Goal: Task Accomplishment & Management: Complete application form

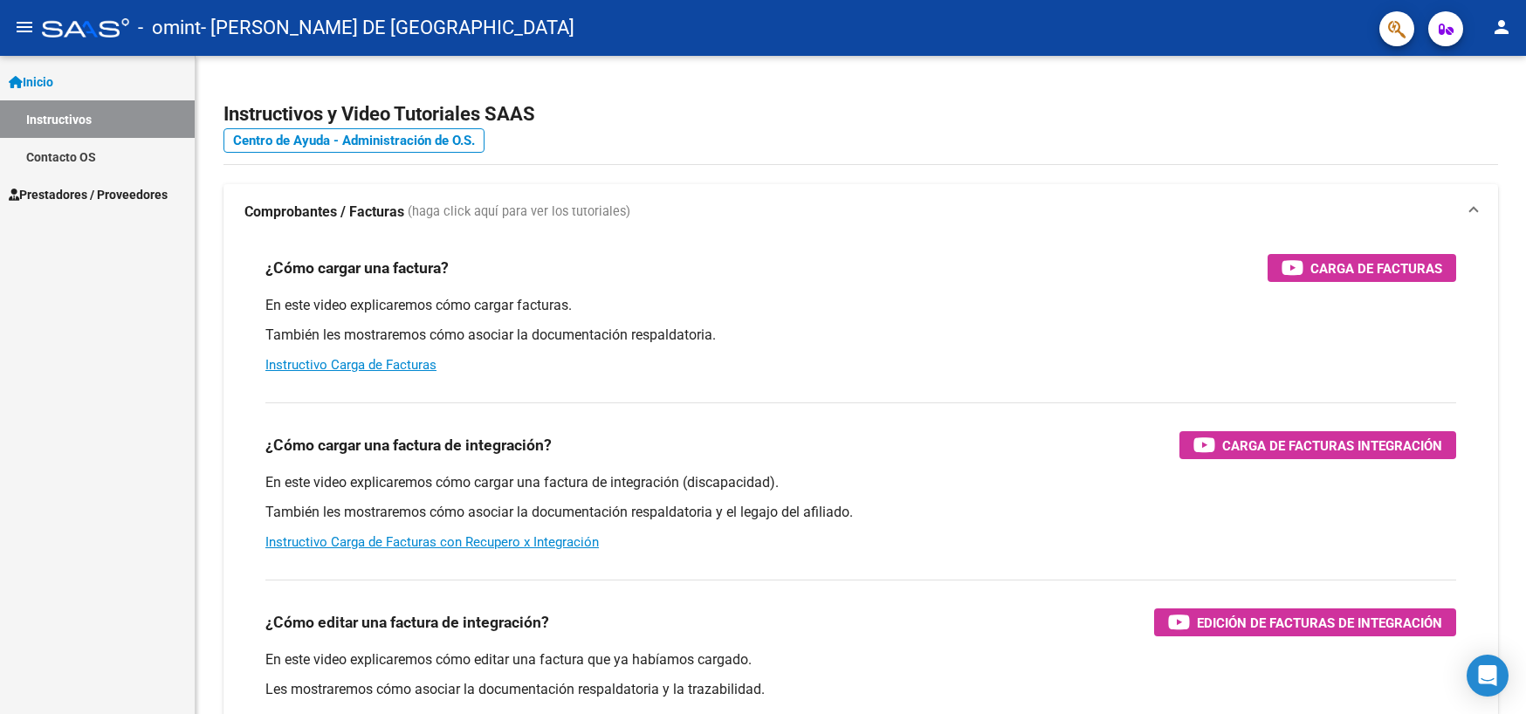
click at [148, 197] on span "Prestadores / Proveedores" at bounding box center [88, 194] width 159 height 19
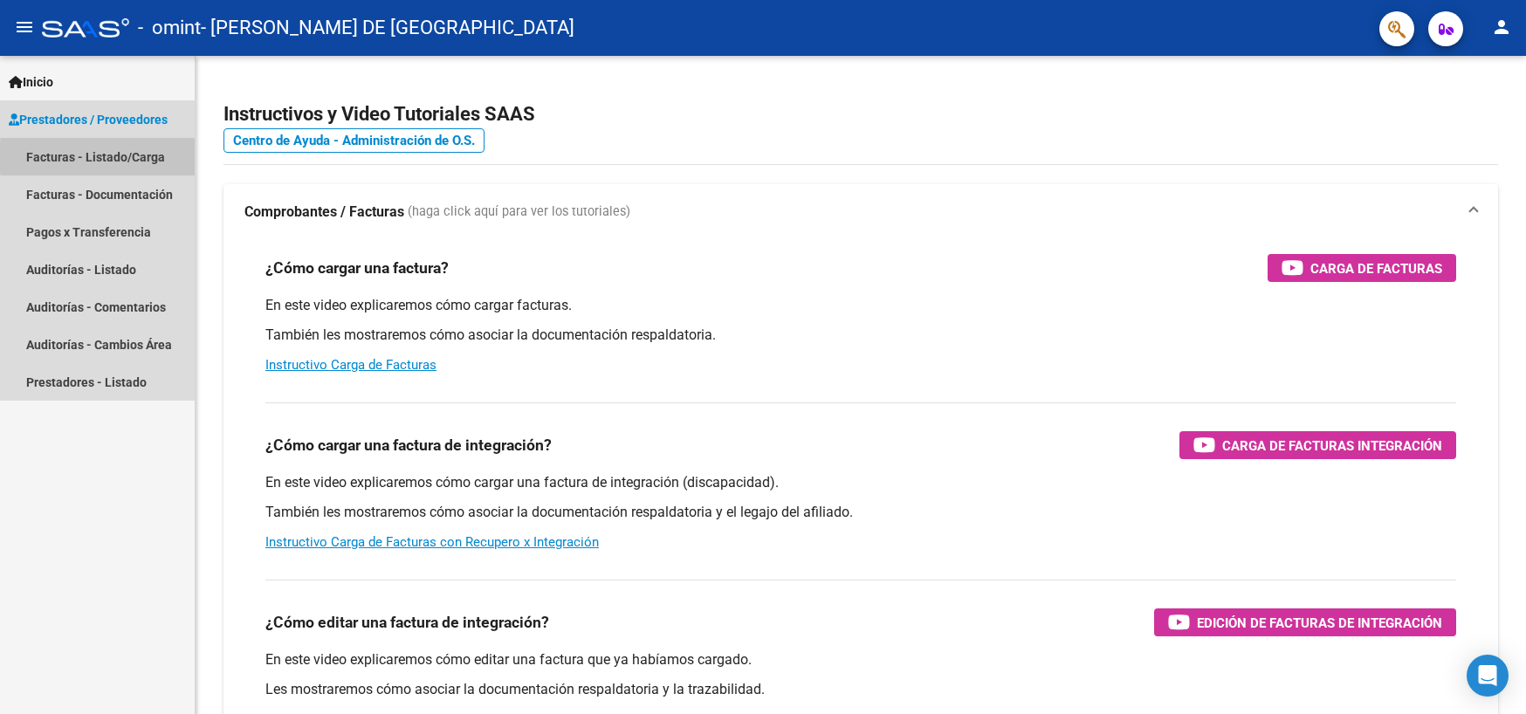
click at [144, 157] on link "Facturas - Listado/Carga" at bounding box center [97, 157] width 195 height 38
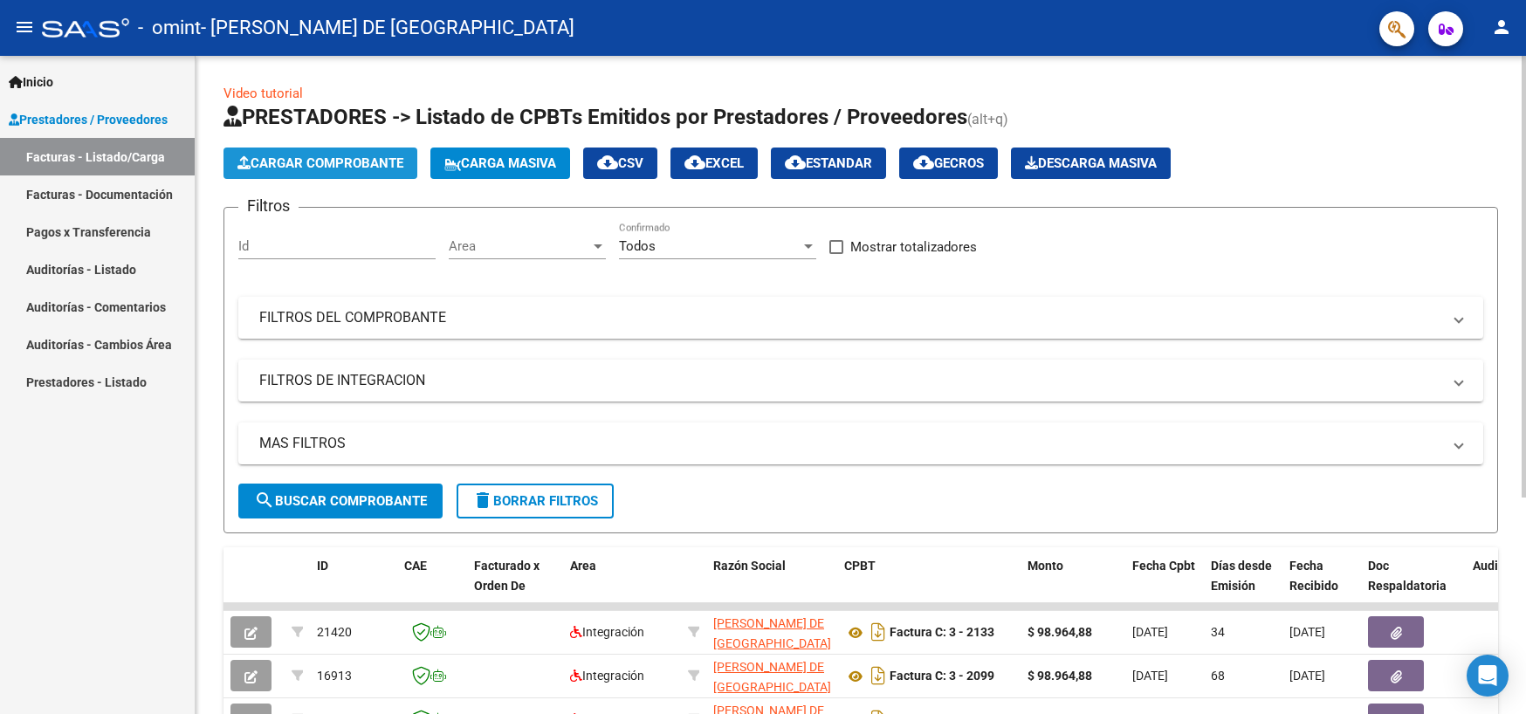
click at [364, 161] on span "Cargar Comprobante" at bounding box center [320, 163] width 166 height 16
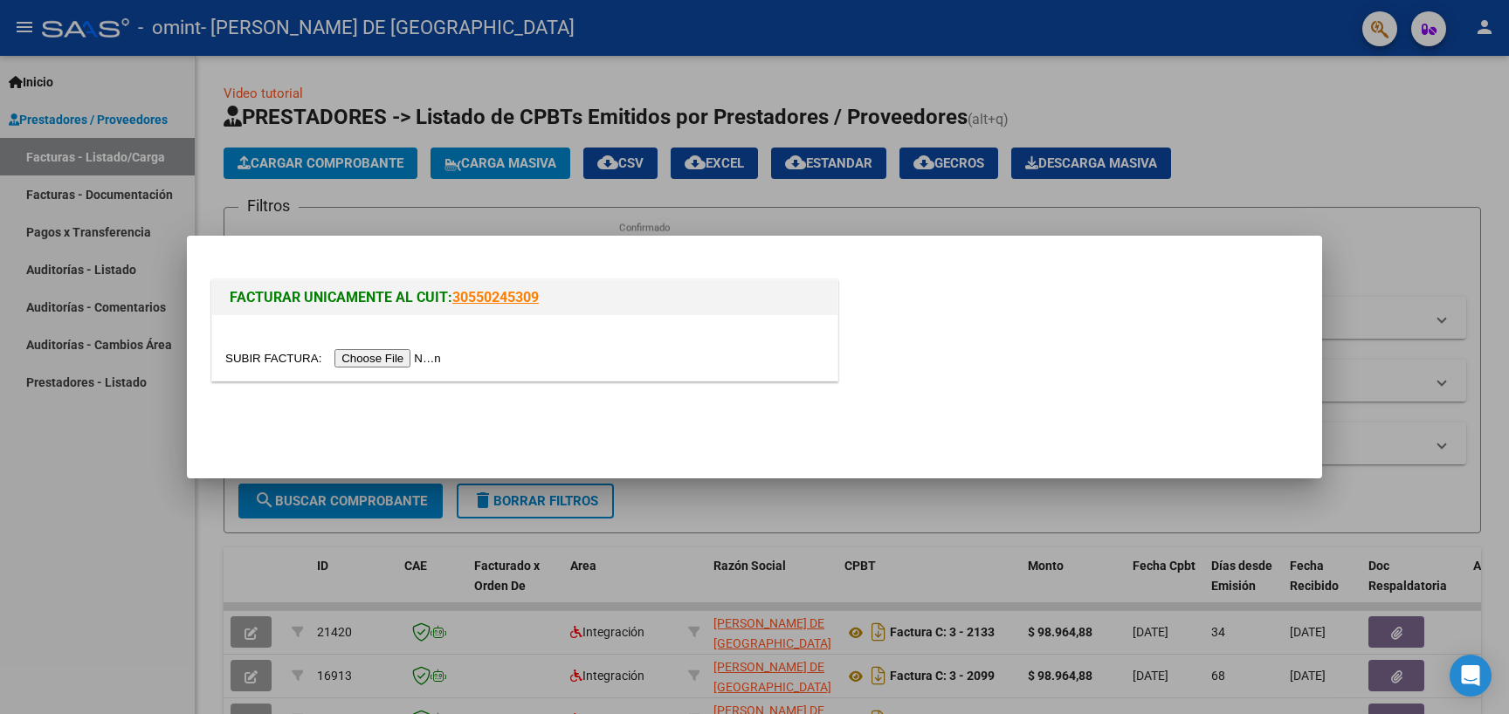
click at [395, 360] on input "file" at bounding box center [335, 358] width 221 height 18
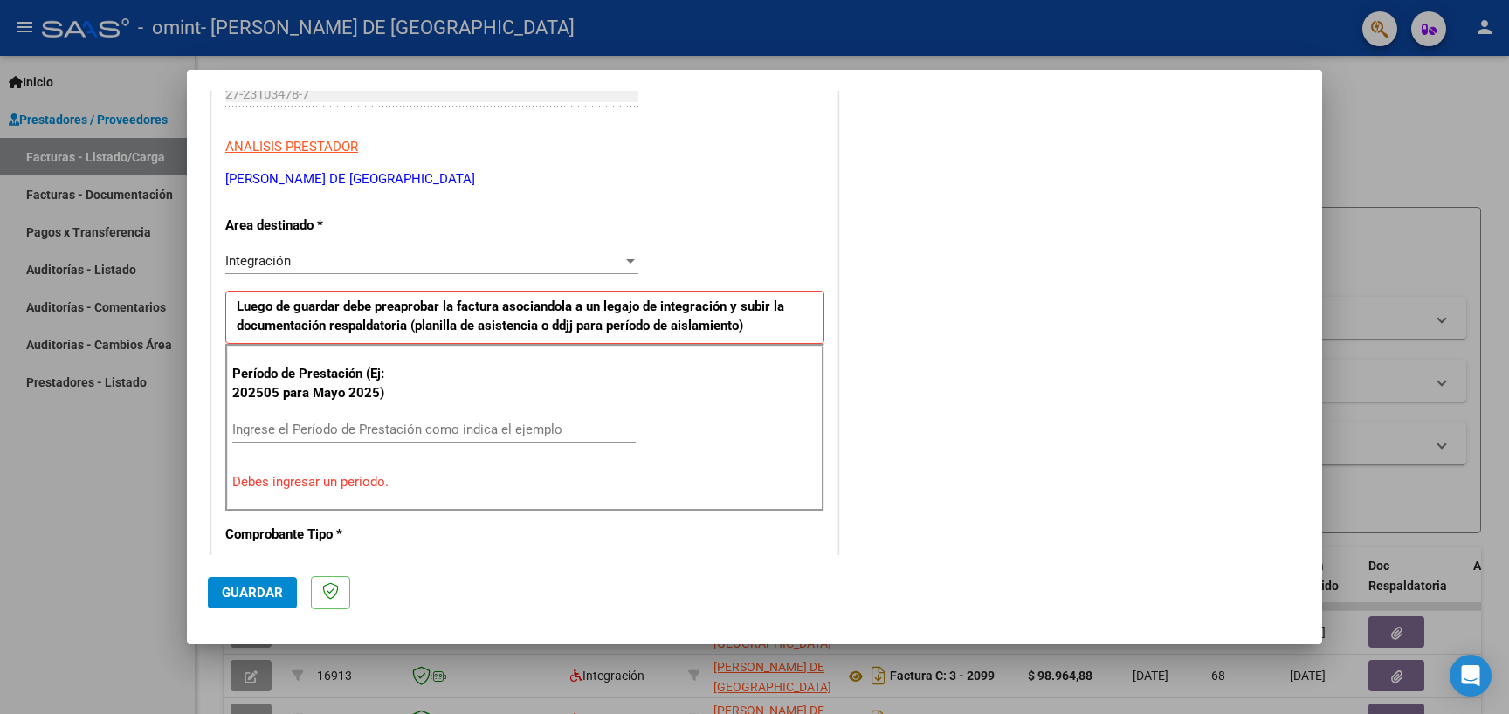
scroll to position [300, 0]
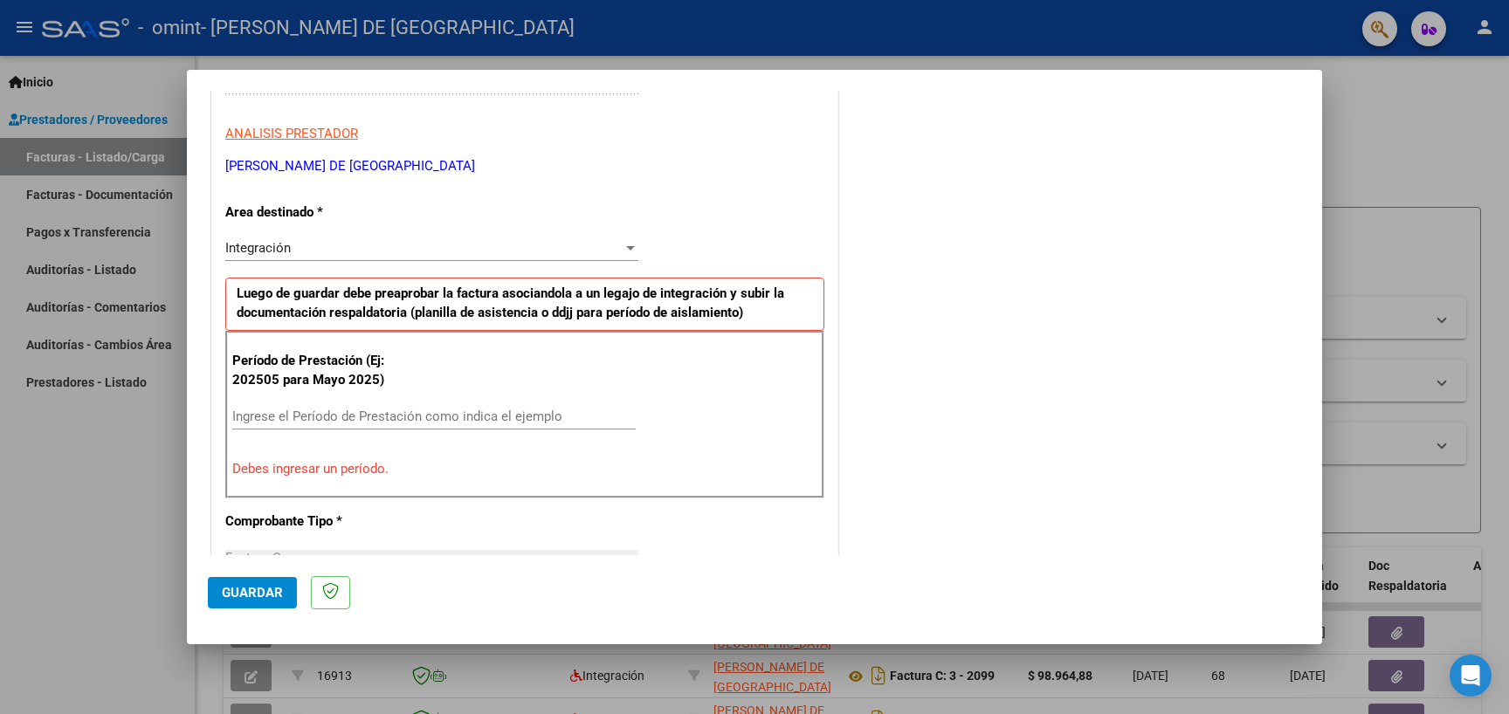
click at [548, 407] on div "Ingrese el Período de Prestación como indica el ejemplo" at bounding box center [433, 416] width 403 height 26
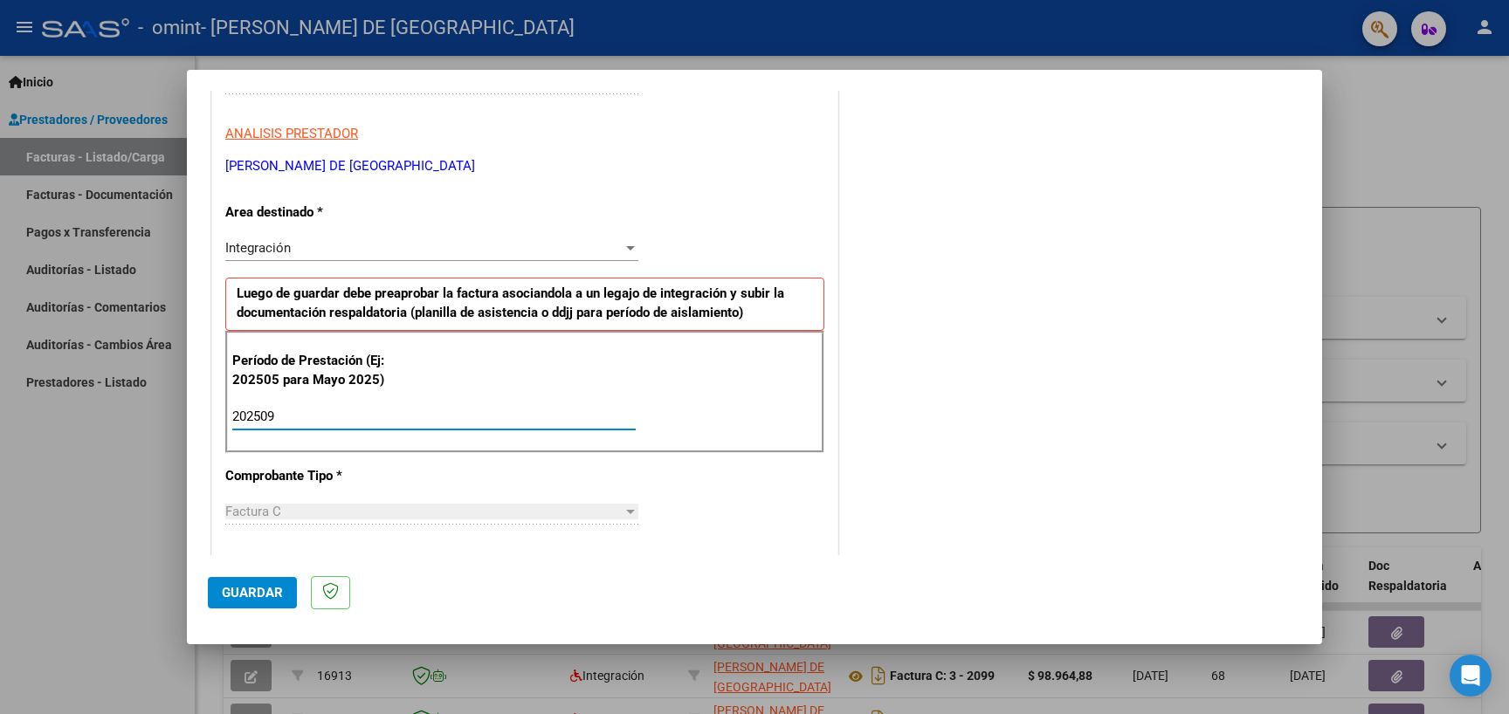
type input "202509"
click at [632, 512] on app-drop-down-list "Comprobante Tipo * Factura C Seleccionar Tipo" at bounding box center [438, 494] width 427 height 52
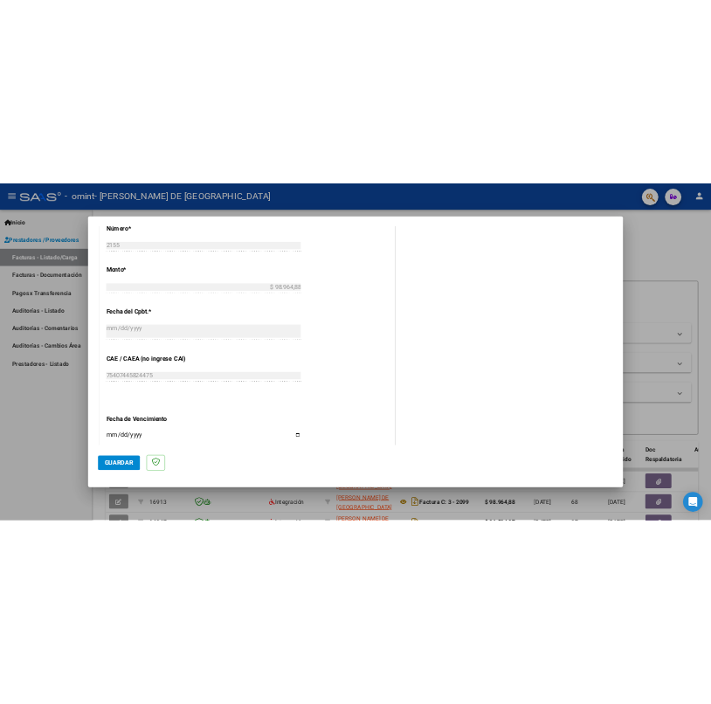
scroll to position [871, 0]
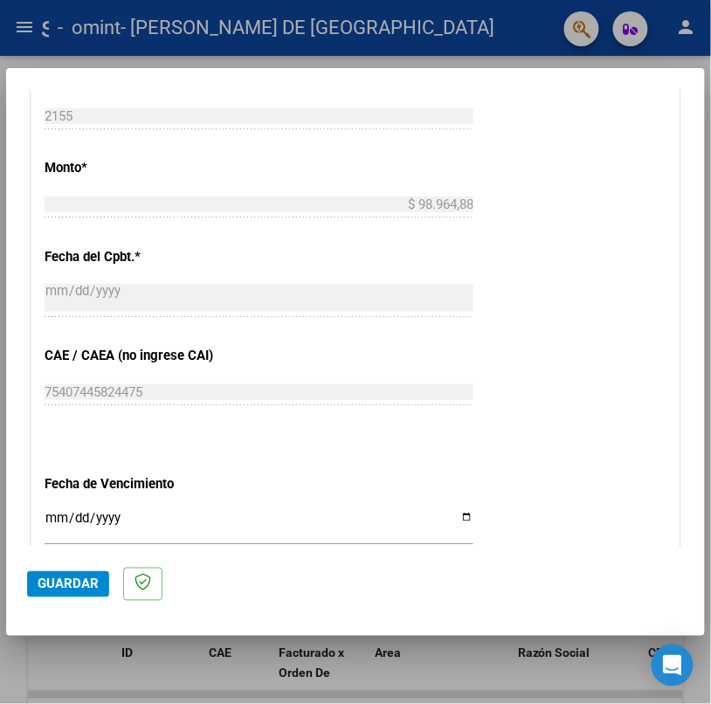
click at [56, 515] on input "Ingresar la fecha" at bounding box center [259, 525] width 429 height 28
type input "[DATE]"
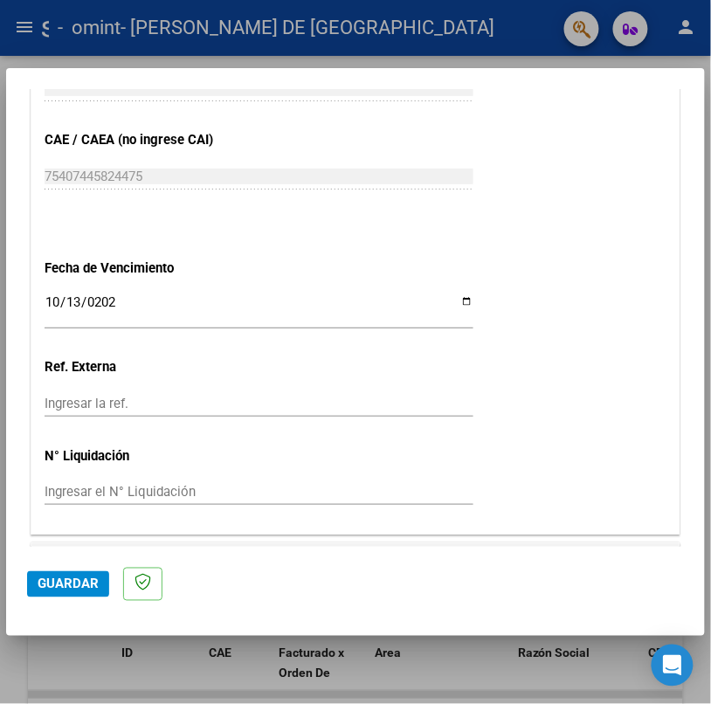
scroll to position [1136, 0]
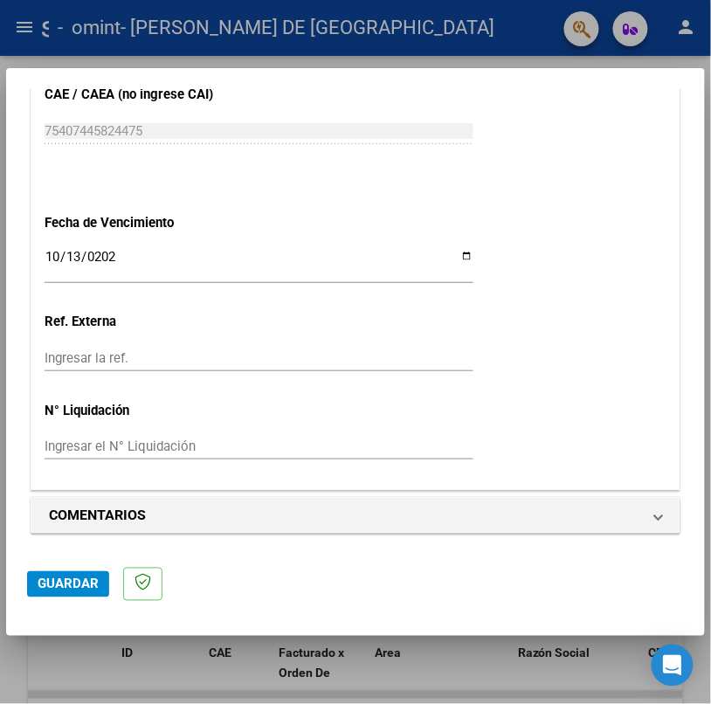
drag, startPoint x: 70, startPoint y: 584, endPoint x: 56, endPoint y: 583, distance: 14.0
click at [56, 583] on span "Guardar" at bounding box center [68, 584] width 61 height 16
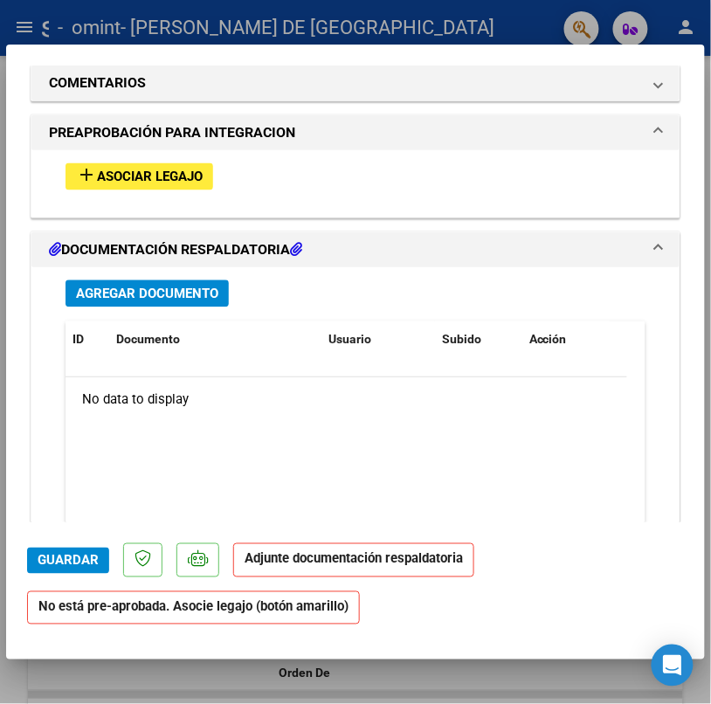
scroll to position [1667, 0]
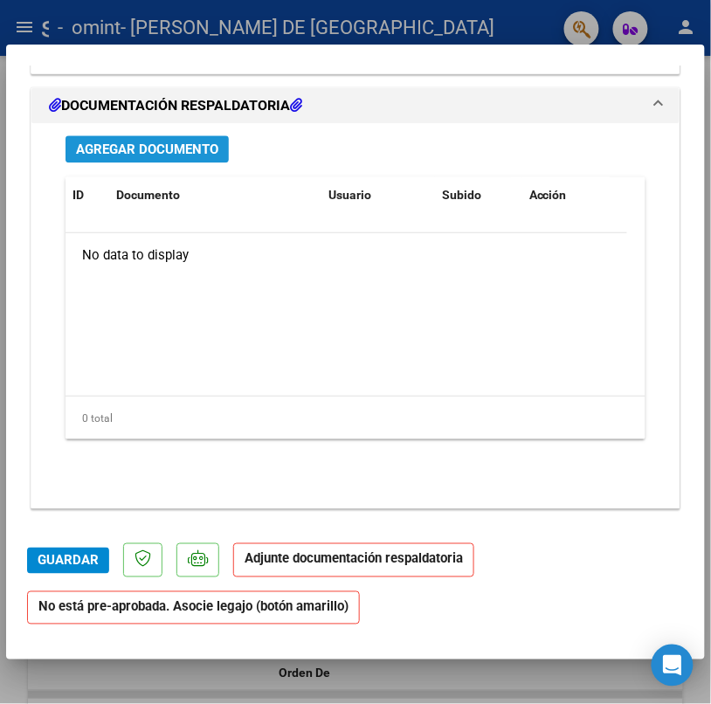
click at [200, 144] on span "Agregar Documento" at bounding box center [147, 150] width 142 height 16
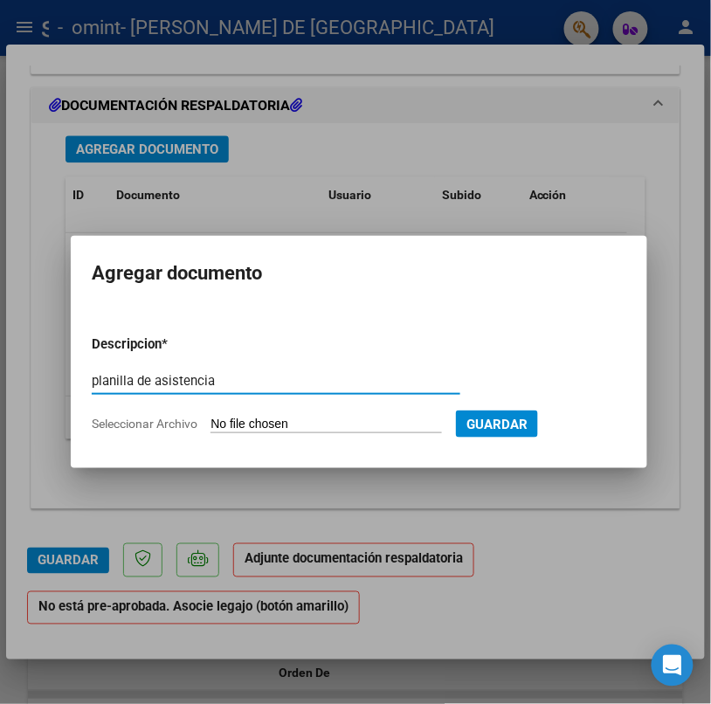
type input "planilla de asistencia"
click at [222, 419] on input "Seleccionar Archivo" at bounding box center [325, 424] width 231 height 17
type input "C:\fakepath\CamScanner [DATE] 08.11.pdf"
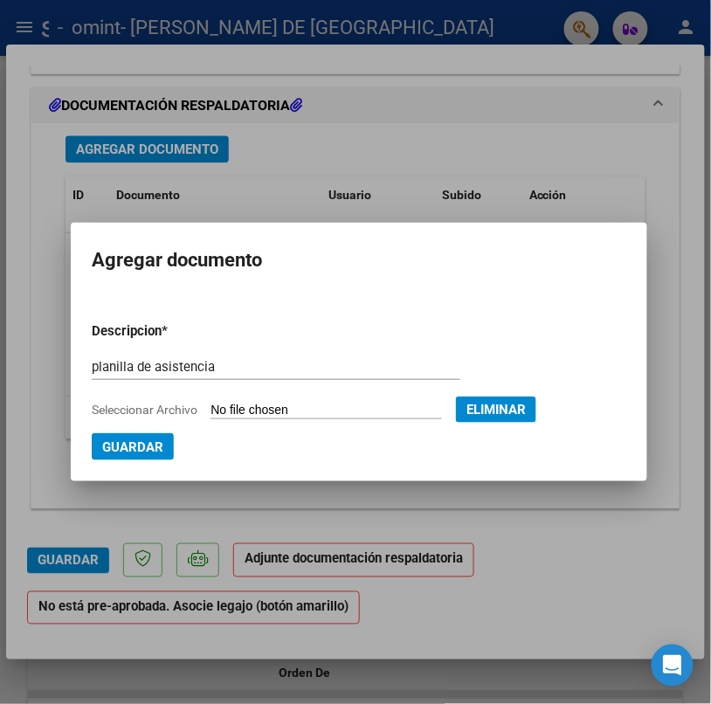
click at [143, 449] on span "Guardar" at bounding box center [132, 447] width 61 height 16
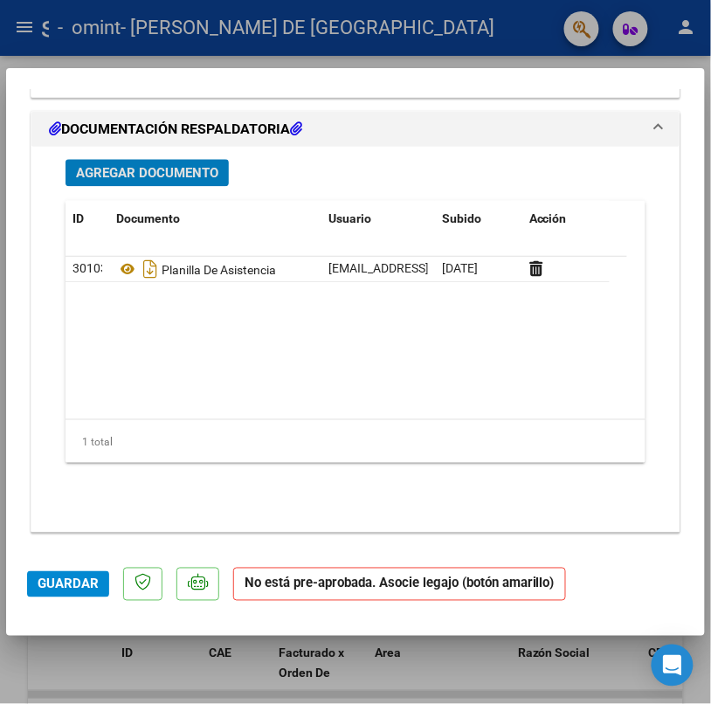
click at [88, 584] on span "Guardar" at bounding box center [68, 584] width 61 height 16
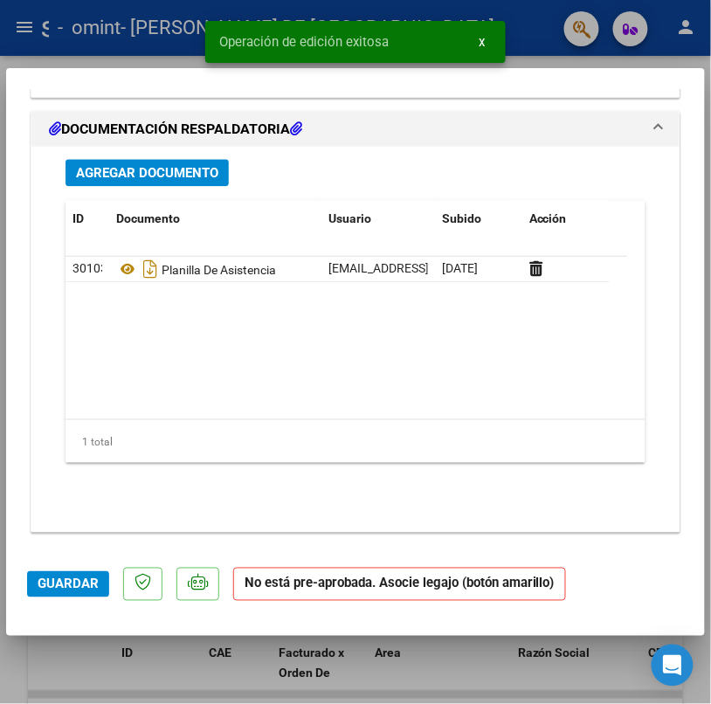
drag, startPoint x: 705, startPoint y: 449, endPoint x: 703, endPoint y: 471, distance: 22.8
click at [703, 471] on div "COMPROBANTE VER COMPROBANTE ESTADO: Recibida. En proceso de confirmacion/acepta…" at bounding box center [355, 352] width 711 height 704
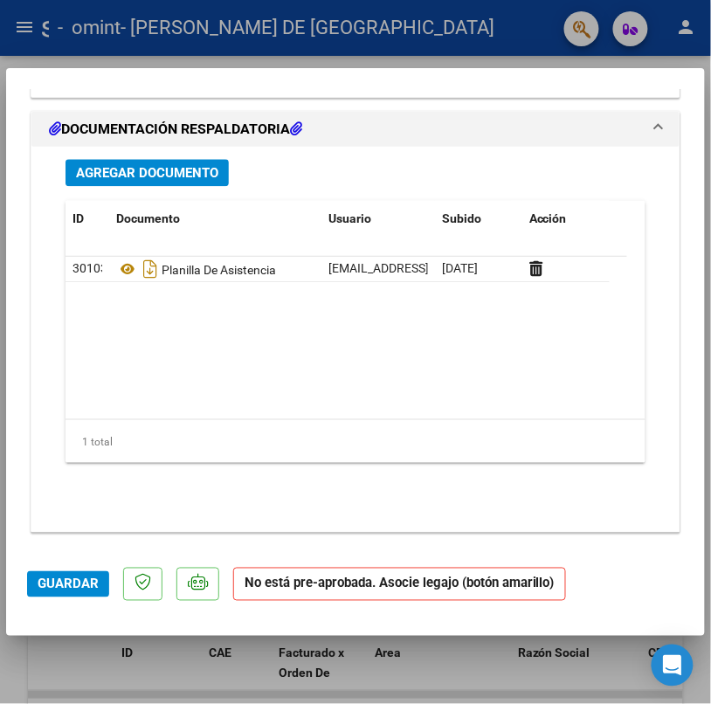
drag, startPoint x: 703, startPoint y: 471, endPoint x: 681, endPoint y: 225, distance: 247.2
click at [681, 225] on mat-dialog-content "COMPROBANTE VER COMPROBANTE ESTADO: Recibida. En proceso de confirmacion/acepta…" at bounding box center [355, 317] width 698 height 457
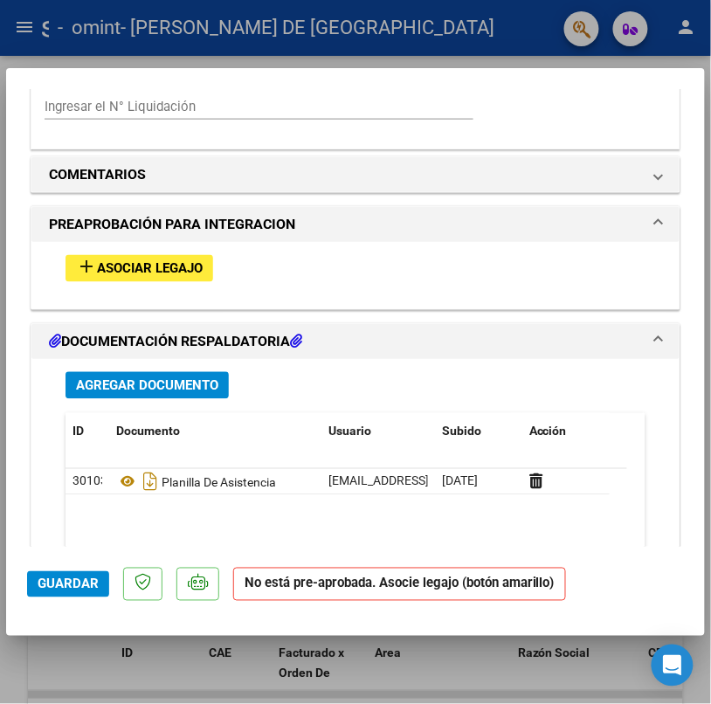
scroll to position [1484, 0]
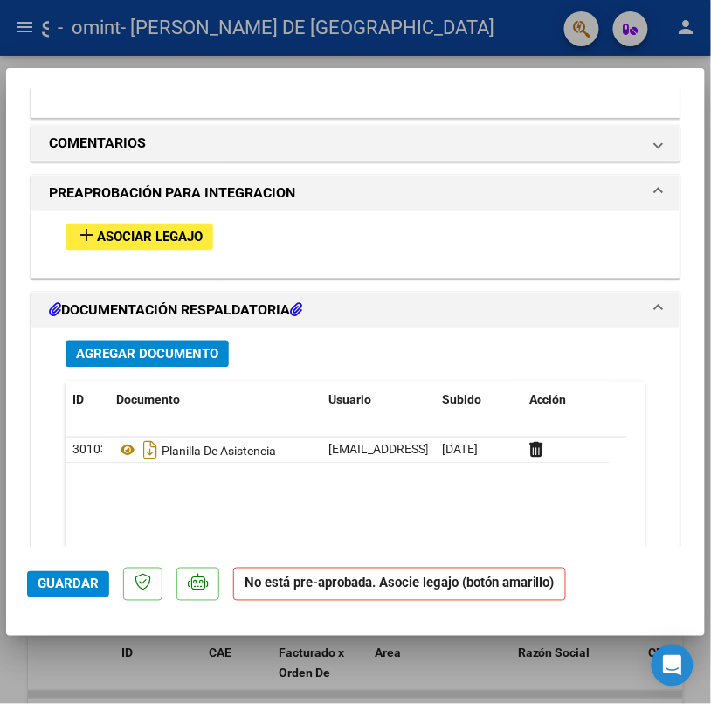
click at [192, 231] on span "add Asociar Legajo" at bounding box center [139, 237] width 127 height 16
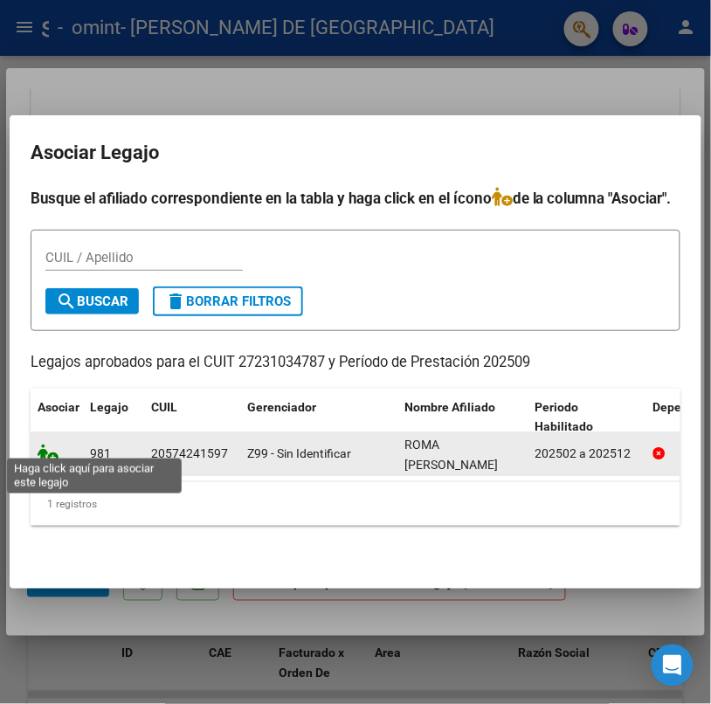
click at [49, 447] on icon at bounding box center [48, 452] width 21 height 19
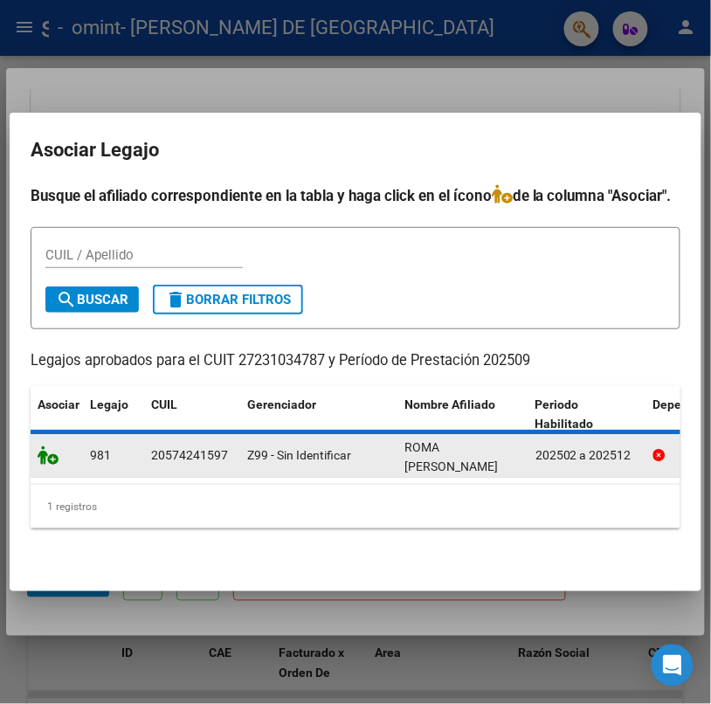
click at [49, 447] on icon at bounding box center [48, 454] width 21 height 19
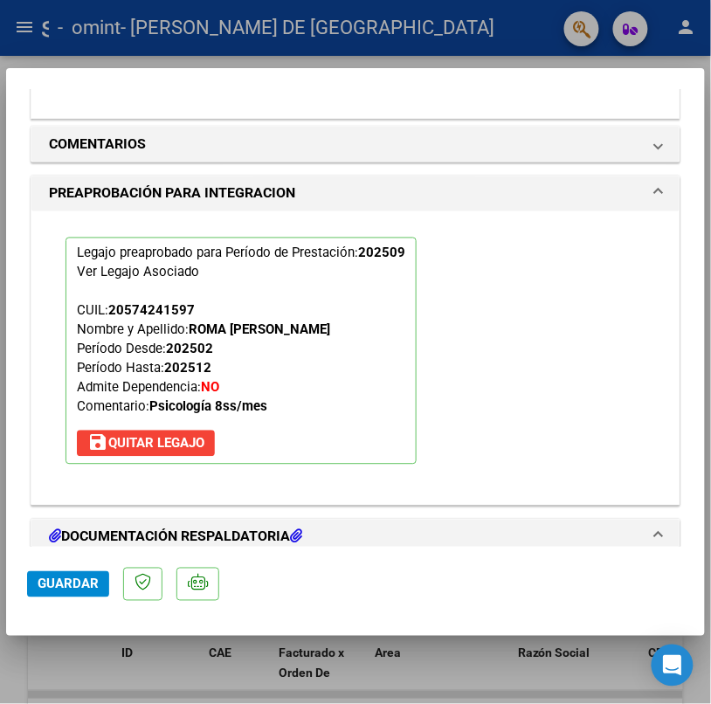
click at [82, 587] on span "Guardar" at bounding box center [68, 584] width 61 height 16
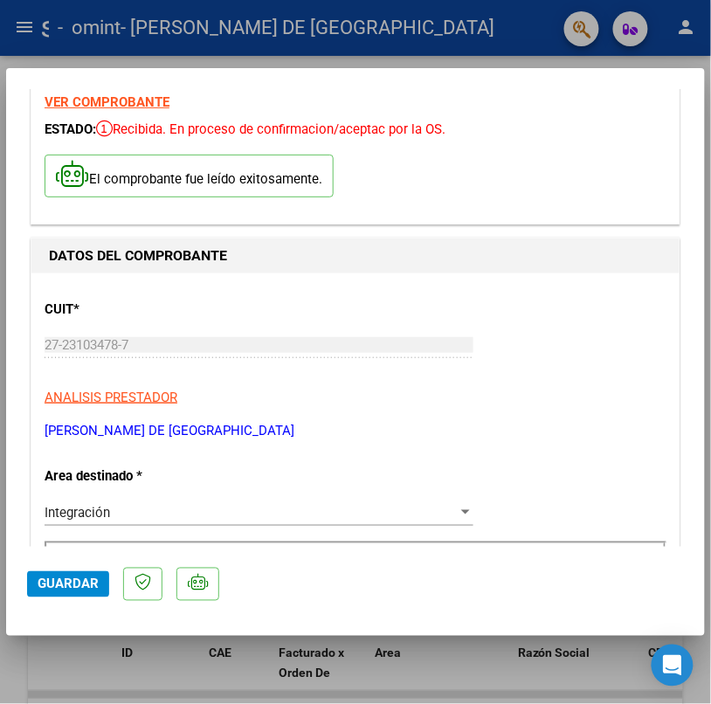
scroll to position [0, 0]
